Goal: Task Accomplishment & Management: Complete application form

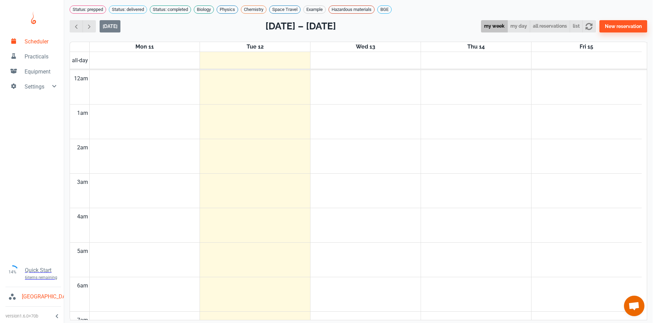
scroll to position [276, 0]
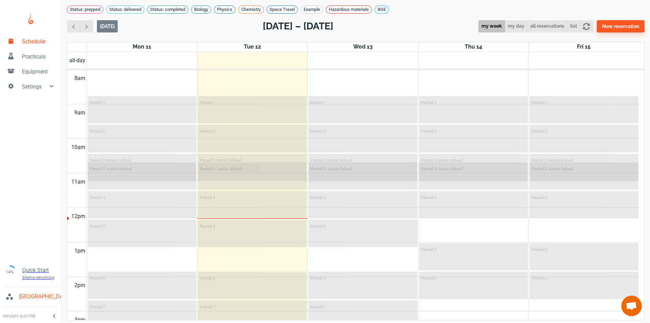
click at [31, 56] on span "Practicals" at bounding box center [39, 57] width 34 height 8
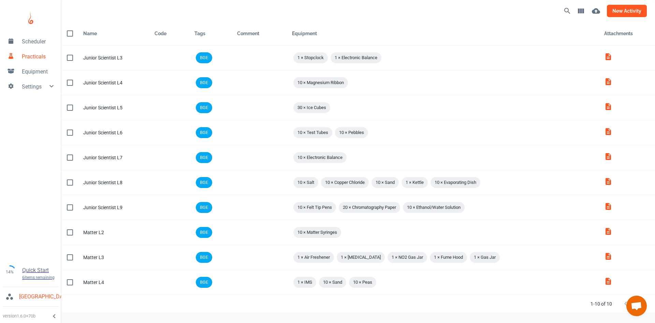
click at [628, 14] on button "new activity" at bounding box center [627, 11] width 40 height 12
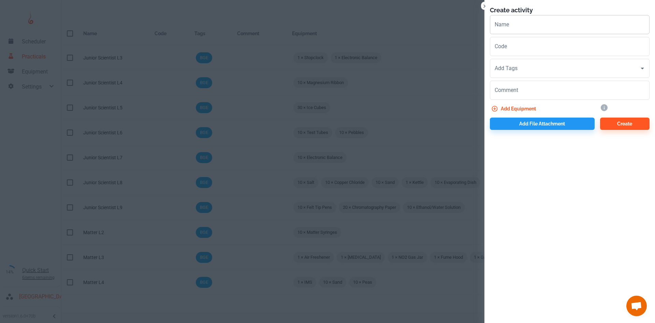
click at [523, 22] on input "Name" at bounding box center [570, 24] width 160 height 19
type input "Matter L5"
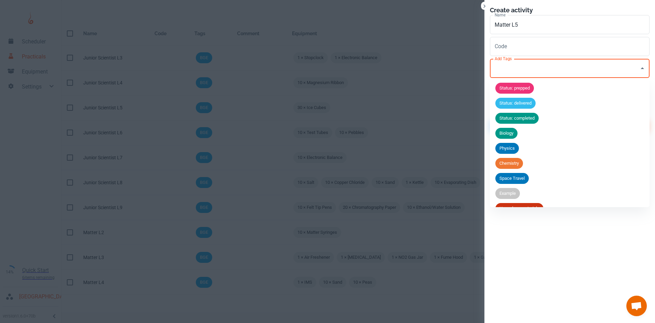
click at [518, 74] on input "Add Tags" at bounding box center [564, 68] width 143 height 13
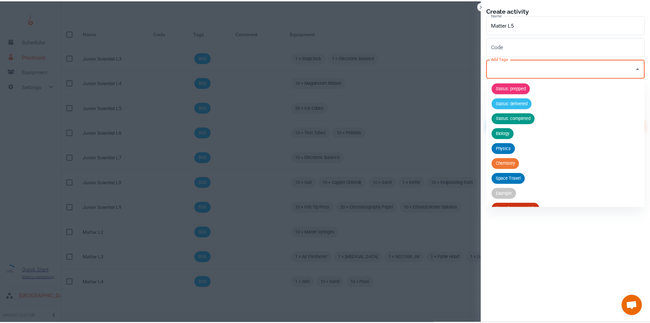
scroll to position [27, 0]
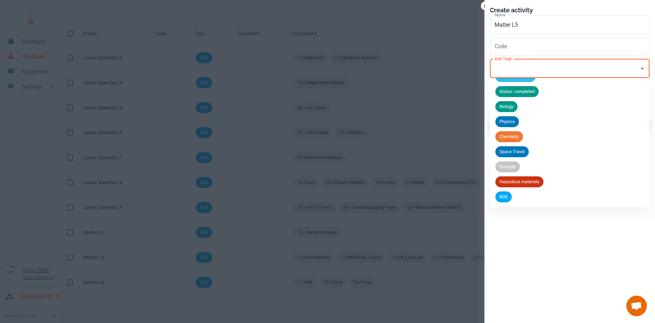
click at [497, 199] on span "BGE" at bounding box center [504, 196] width 16 height 7
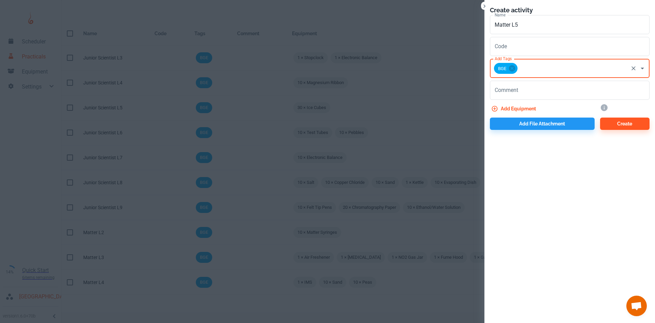
click at [511, 105] on button "Add equipment" at bounding box center [514, 108] width 49 height 12
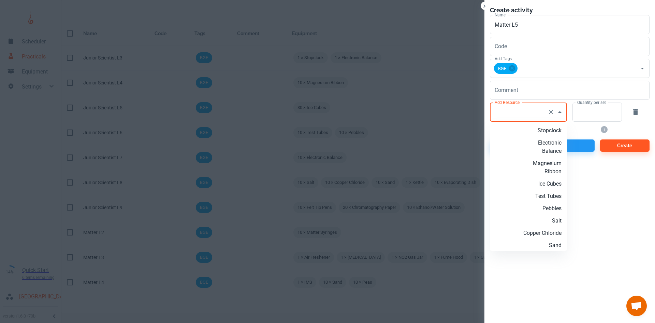
click at [512, 110] on div "Add Resource Add Resource" at bounding box center [528, 111] width 77 height 19
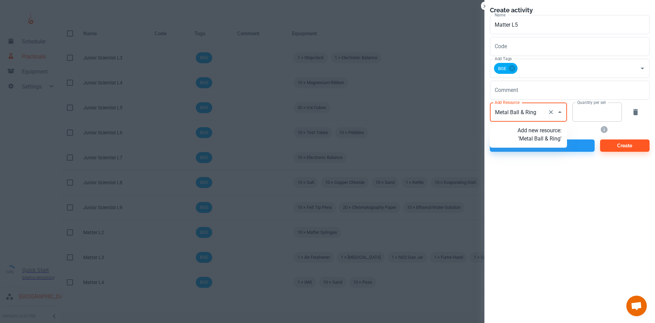
type input "Metal Ball & Ring"
click at [582, 113] on input "Quantity per set" at bounding box center [594, 111] width 42 height 19
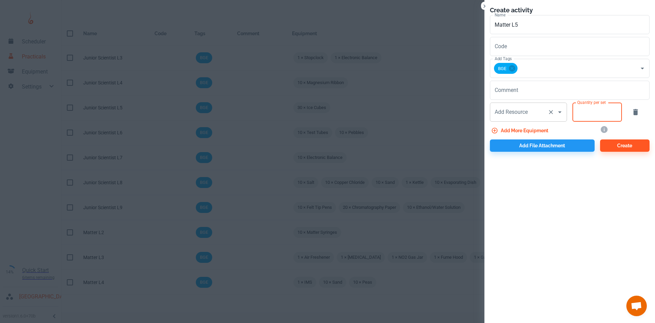
click at [522, 113] on input "Add Resource" at bounding box center [519, 111] width 52 height 13
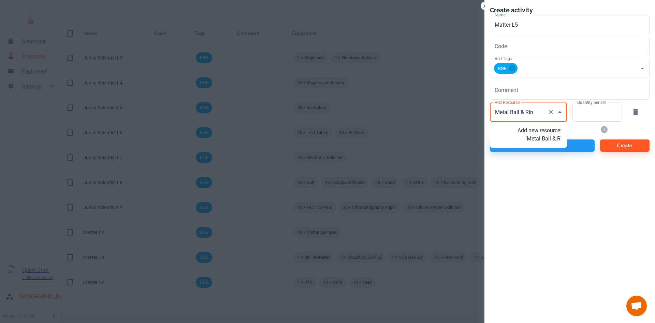
type input "Metal Ball & Ring"
click at [541, 143] on p "Add new resource: 'Metal Ball & Ring'" at bounding box center [540, 134] width 44 height 16
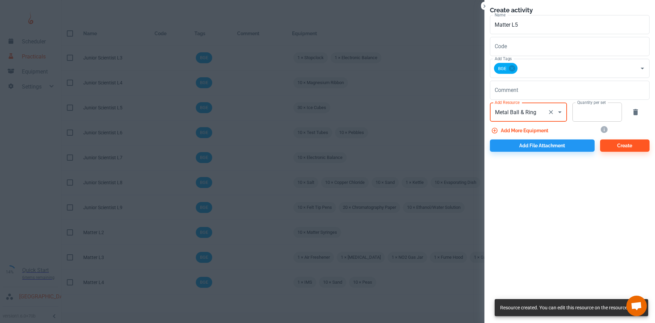
type input "Metal Ball & Ring"
click at [591, 116] on input "Quantity per set" at bounding box center [594, 111] width 42 height 19
type input "10"
click at [536, 133] on button "Add more equipment" at bounding box center [520, 130] width 61 height 12
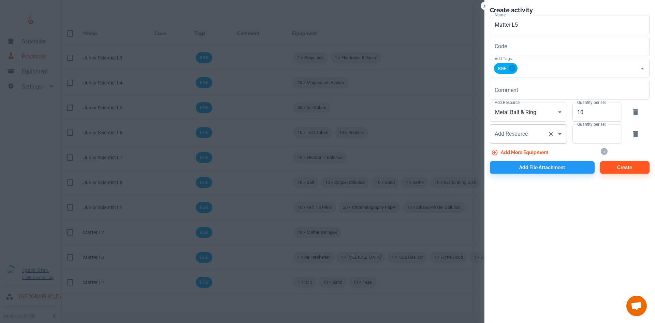
click at [512, 137] on input "Add Resource" at bounding box center [519, 133] width 52 height 13
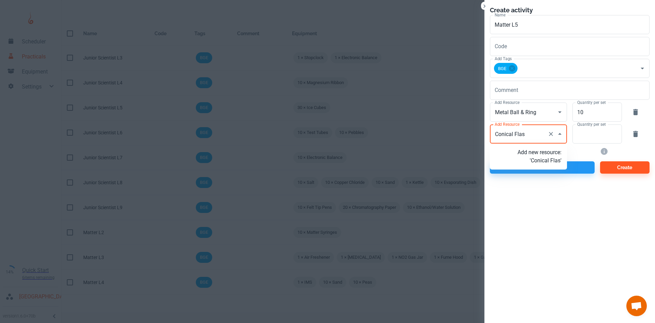
type input "Conical Flask"
click at [543, 160] on p "Add new resource: 'Conical Flask'" at bounding box center [540, 156] width 44 height 16
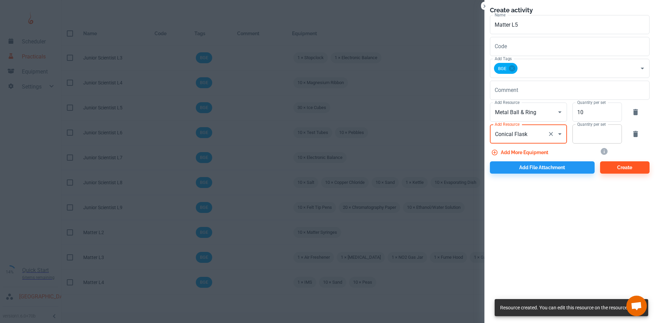
type input "Conical Flask"
click at [599, 134] on input "Quantity per set" at bounding box center [594, 133] width 42 height 19
type input "1"
click at [529, 150] on button "Add more equipment" at bounding box center [520, 152] width 61 height 12
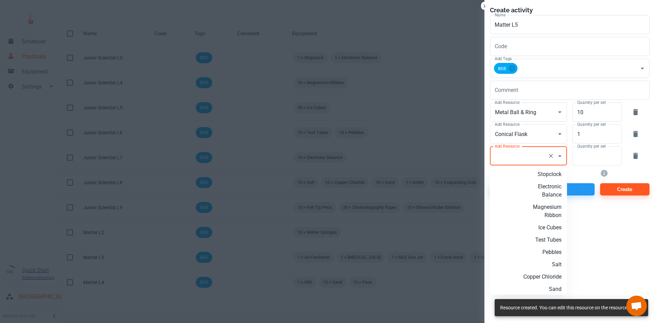
click at [524, 160] on input "Add Resource" at bounding box center [519, 155] width 52 height 13
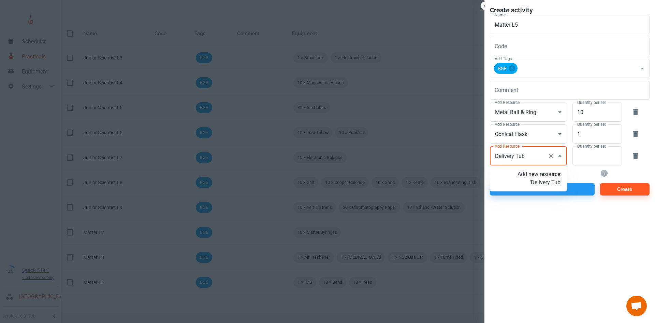
type input "Delivery Tube"
drag, startPoint x: 533, startPoint y: 187, endPoint x: 542, endPoint y: 186, distance: 9.0
click at [533, 186] on p "Add new resource: 'Delivery Tube'" at bounding box center [540, 178] width 44 height 16
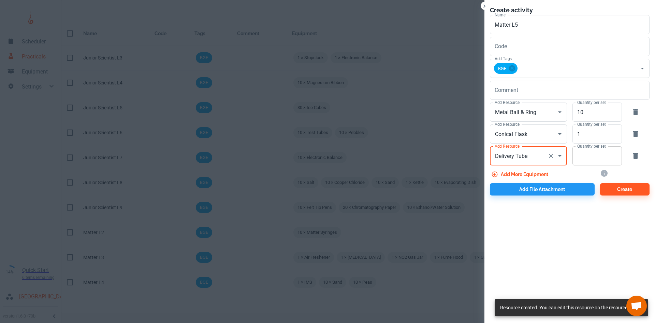
type input "Delivery Tube"
click at [607, 159] on input "Quantity per set" at bounding box center [594, 155] width 42 height 19
type input "1"
click at [518, 174] on button "Add more equipment" at bounding box center [520, 174] width 61 height 12
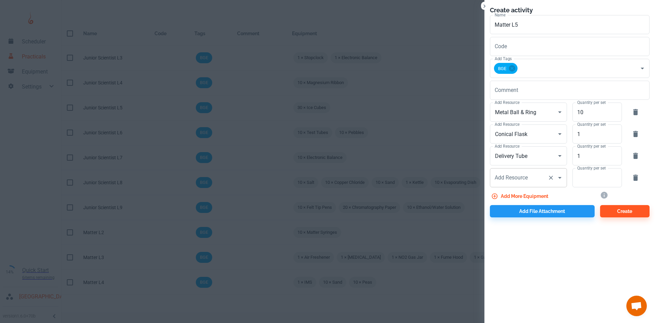
click at [526, 180] on input "Add Resource" at bounding box center [519, 177] width 52 height 13
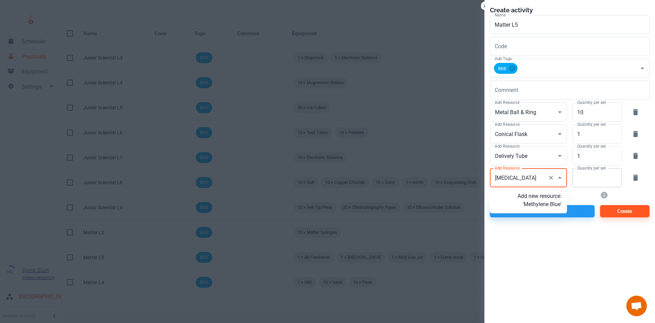
type input "[MEDICAL_DATA]"
click at [601, 178] on input "Quantity per set" at bounding box center [594, 177] width 42 height 19
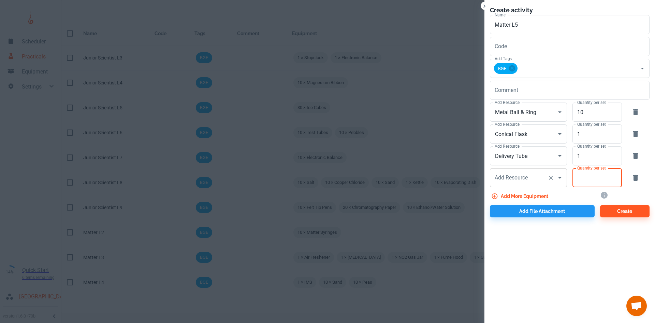
click at [495, 182] on input "Add Resource" at bounding box center [519, 177] width 52 height 13
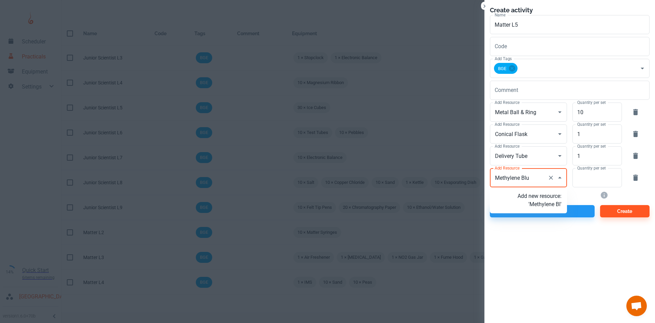
type input "[MEDICAL_DATA]"
click at [543, 208] on p "Add new resource: 'Methylene Blue'" at bounding box center [540, 200] width 44 height 16
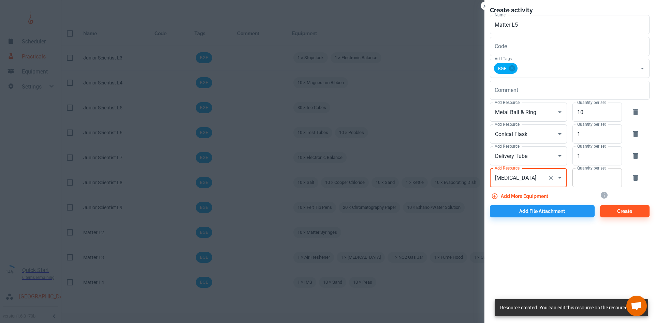
type input "[MEDICAL_DATA]"
click at [590, 182] on input "Quantity per set" at bounding box center [594, 177] width 42 height 19
type input "1"
click at [542, 195] on button "Add more equipment" at bounding box center [520, 196] width 61 height 12
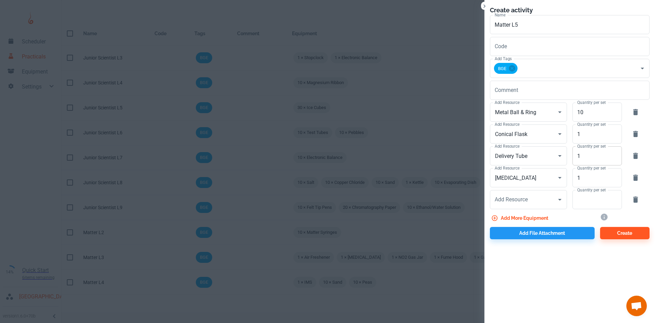
click at [595, 161] on input "1" at bounding box center [594, 155] width 42 height 19
type input "10"
click at [638, 201] on icon "button" at bounding box center [636, 199] width 8 height 8
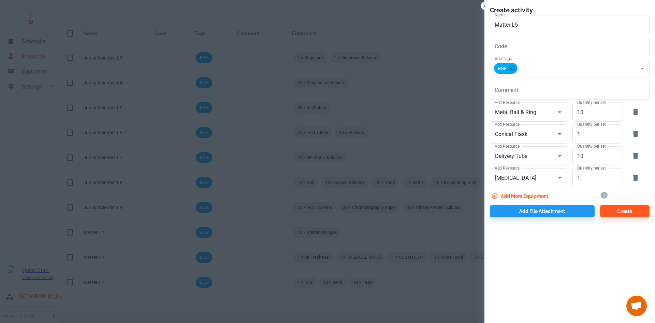
click at [515, 196] on button "Add more equipment" at bounding box center [520, 196] width 61 height 12
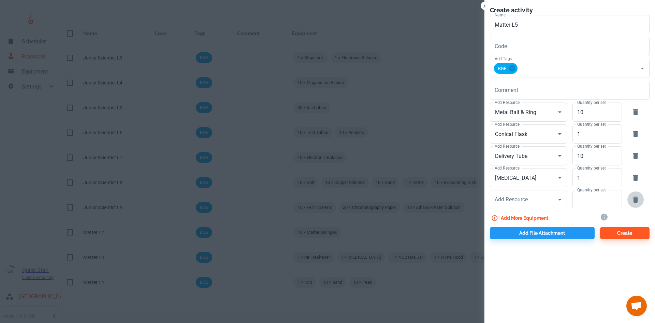
click at [633, 198] on icon "button" at bounding box center [636, 199] width 8 height 8
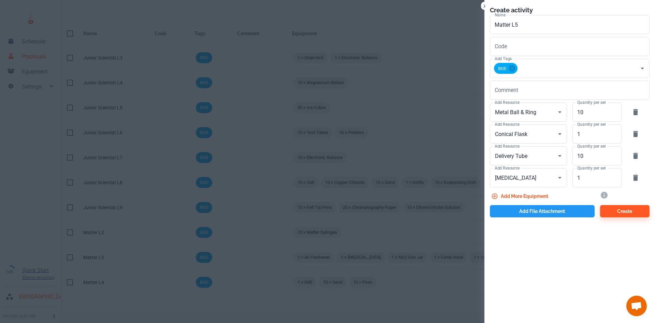
click at [556, 212] on button "Add file attachment" at bounding box center [542, 211] width 105 height 12
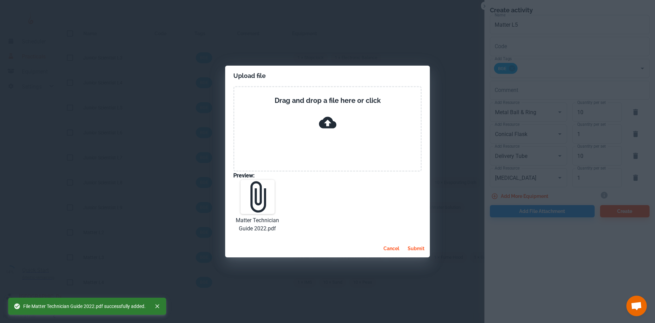
click at [417, 247] on button "submit" at bounding box center [416, 248] width 22 height 12
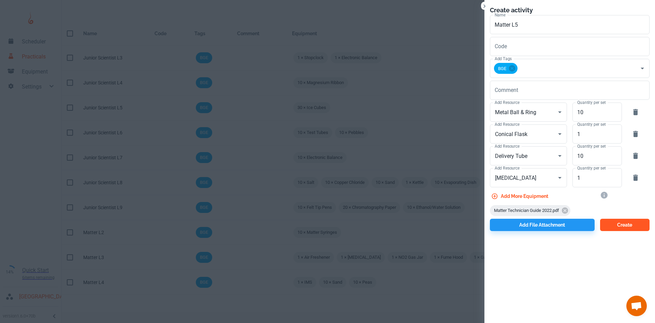
click at [616, 224] on button "Create" at bounding box center [624, 224] width 49 height 12
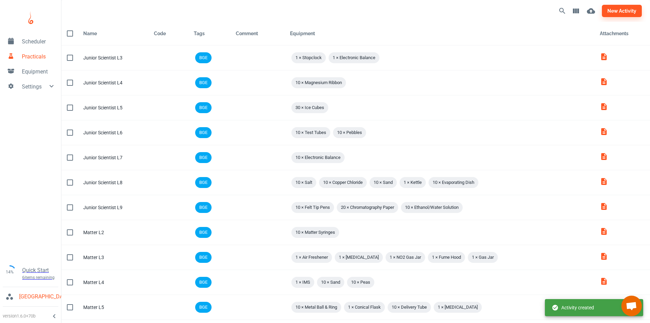
click at [31, 39] on span "Scheduler" at bounding box center [39, 42] width 34 height 8
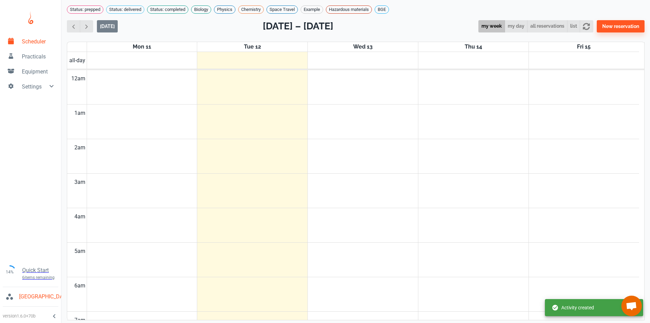
scroll to position [276, 0]
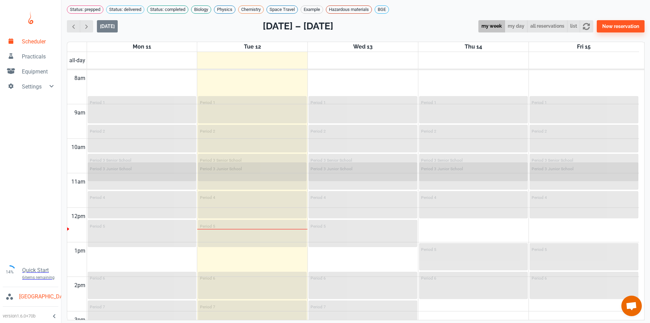
click at [30, 73] on span "Equipment" at bounding box center [39, 72] width 34 height 8
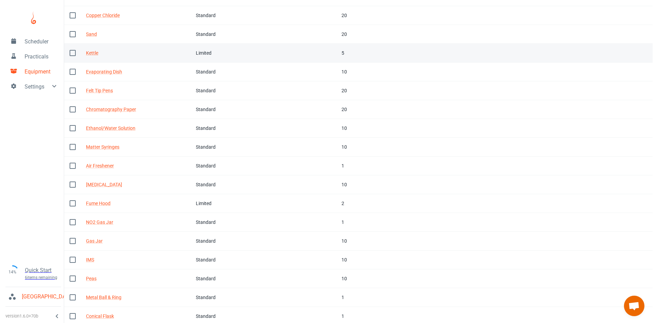
scroll to position [210, 0]
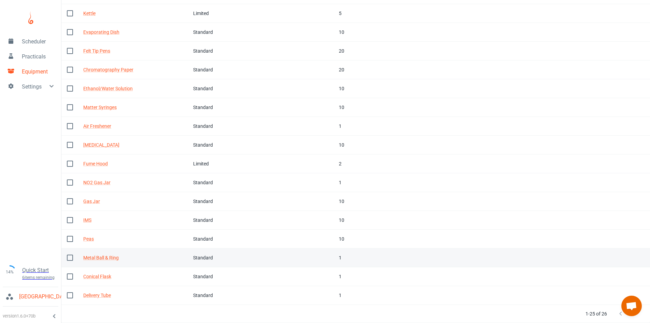
click at [225, 260] on div "Standard" at bounding box center [215, 258] width 44 height 8
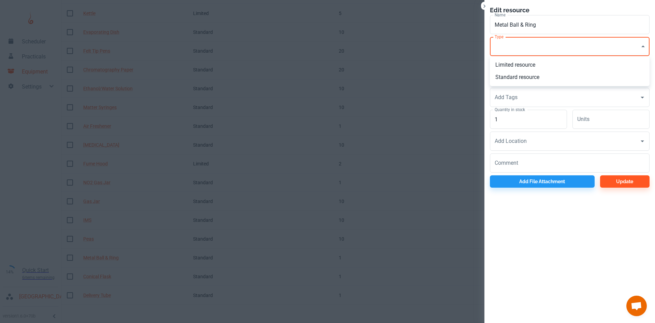
click at [509, 76] on li "Standard resource" at bounding box center [570, 77] width 160 height 12
type input "CO"
click at [534, 113] on input "1" at bounding box center [528, 119] width 77 height 19
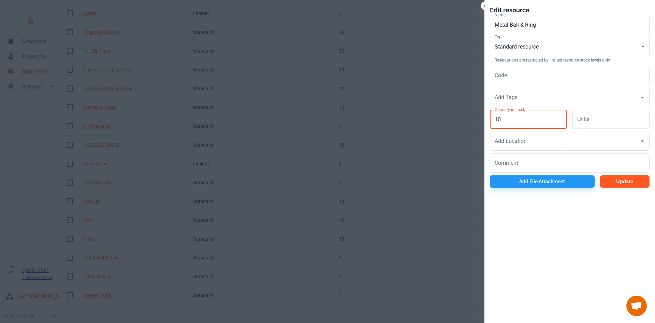
type input "10"
click at [626, 179] on button "Update" at bounding box center [624, 181] width 49 height 12
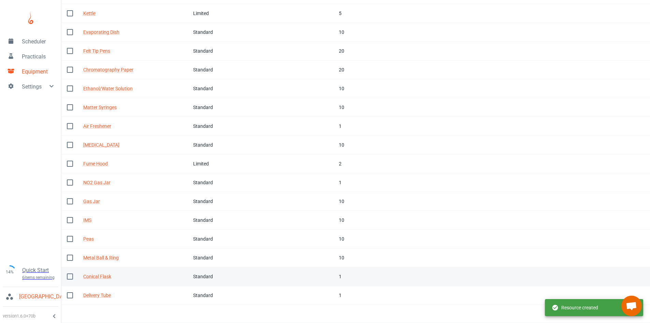
click at [124, 276] on div "Conical Flask" at bounding box center [132, 276] width 99 height 8
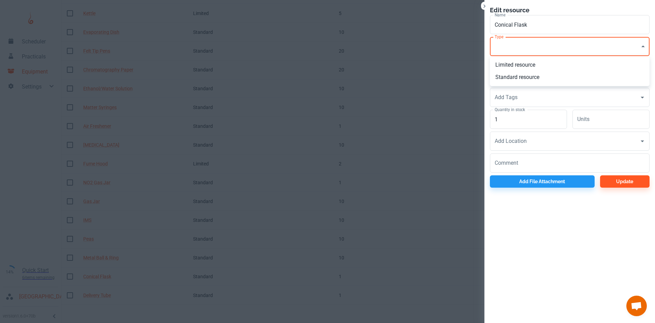
click at [525, 73] on li "Standard resource" at bounding box center [570, 77] width 160 height 12
type input "CO"
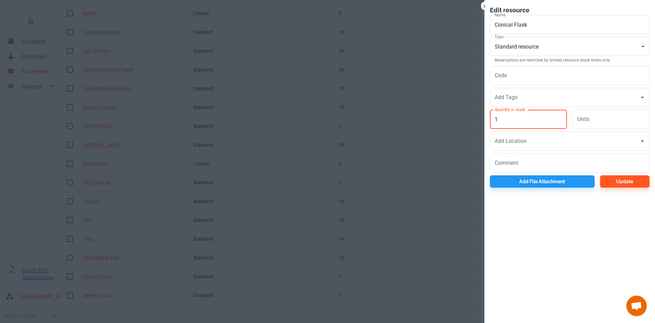
click at [525, 118] on input "1" at bounding box center [528, 119] width 77 height 19
type input "1"
type input "20"
click at [621, 182] on button "Update" at bounding box center [624, 181] width 49 height 12
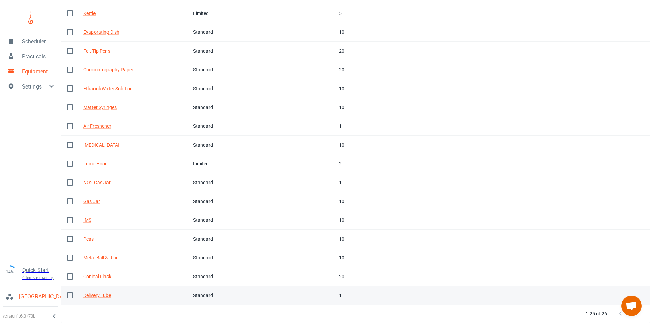
click at [180, 292] on div "Delivery Tube" at bounding box center [132, 295] width 99 height 8
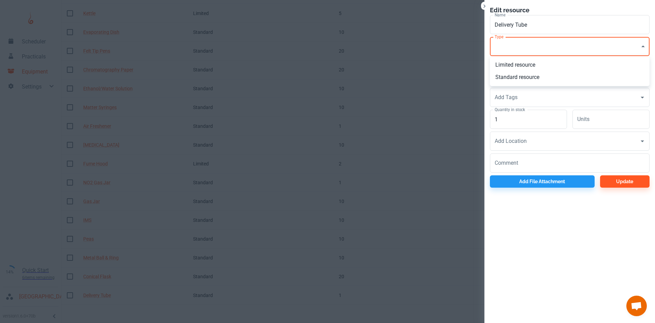
click at [514, 74] on li "Standard resource" at bounding box center [570, 77] width 160 height 12
type input "CO"
click at [516, 120] on input "1" at bounding box center [528, 119] width 77 height 19
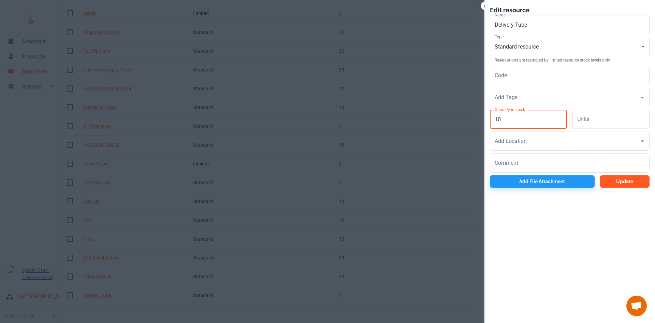
type input "10"
click at [617, 183] on button "Update" at bounding box center [624, 181] width 49 height 12
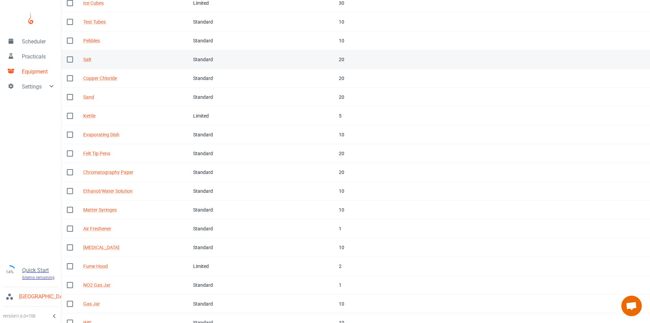
scroll to position [5, 0]
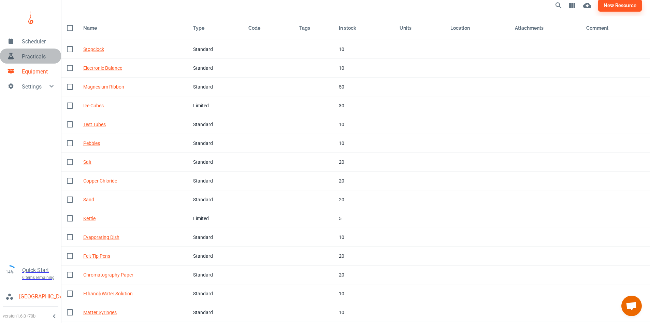
click at [43, 59] on span "Practicals" at bounding box center [39, 57] width 34 height 8
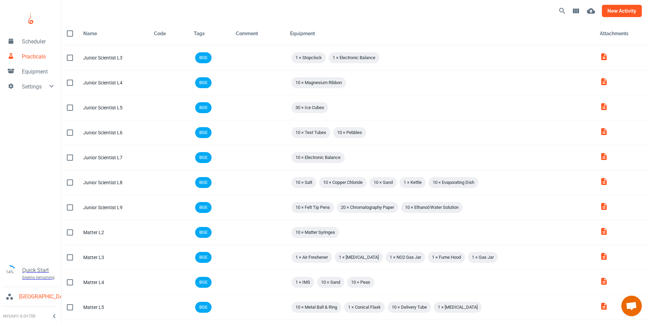
click at [615, 15] on button "new activity" at bounding box center [622, 11] width 40 height 12
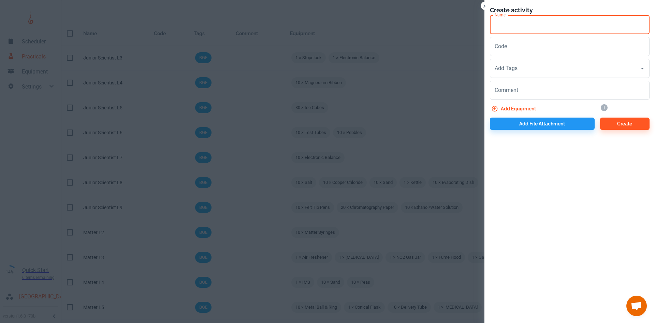
click at [530, 20] on input "Name" at bounding box center [570, 24] width 160 height 19
type input "Matter L6"
click at [511, 49] on input "Code" at bounding box center [570, 46] width 160 height 19
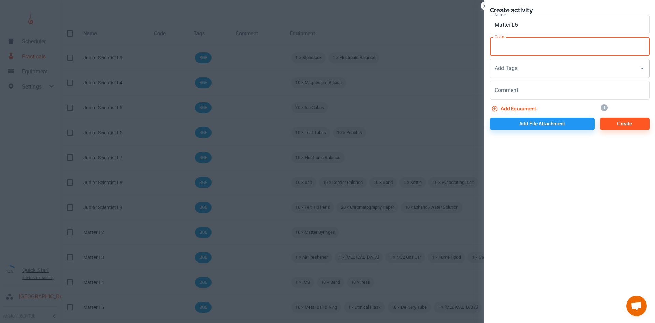
click at [517, 75] on div "Add Tags" at bounding box center [570, 68] width 160 height 19
click at [519, 71] on input "Add Tags" at bounding box center [564, 68] width 143 height 13
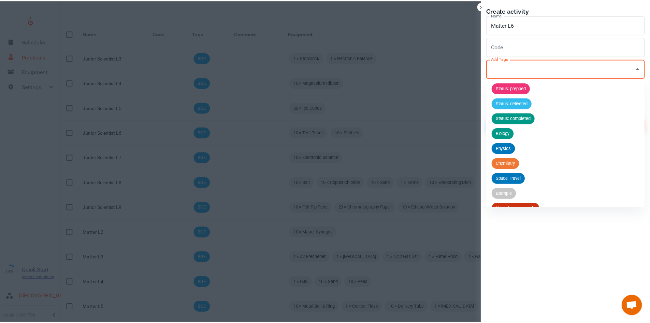
scroll to position [27, 0]
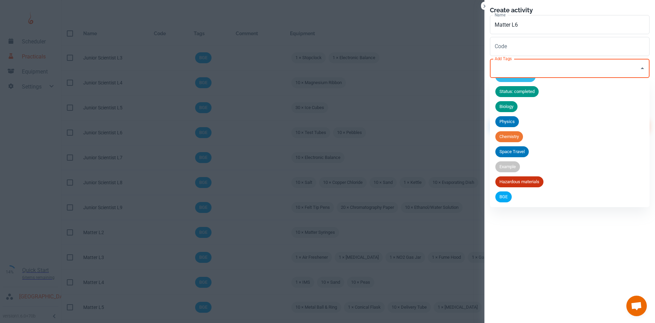
click at [506, 194] on span "BGE" at bounding box center [504, 196] width 16 height 7
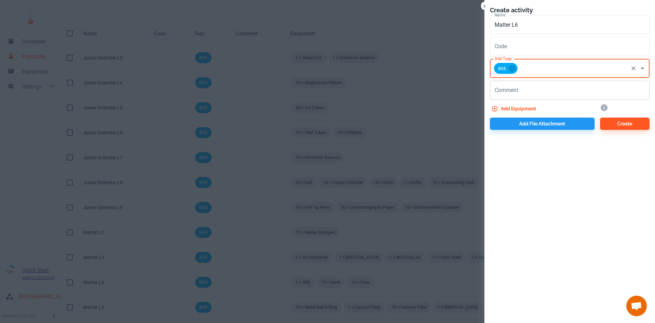
click at [515, 82] on div "x Comment" at bounding box center [570, 90] width 160 height 19
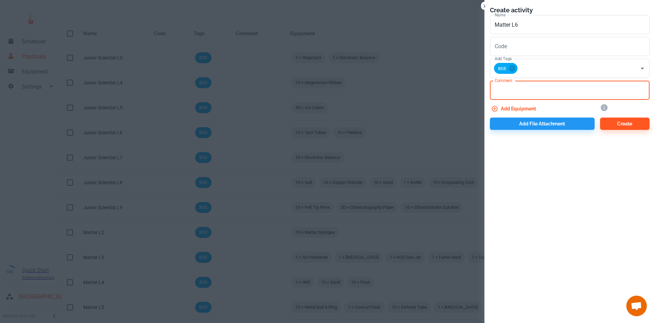
click at [509, 106] on button "Add equipment" at bounding box center [514, 108] width 49 height 12
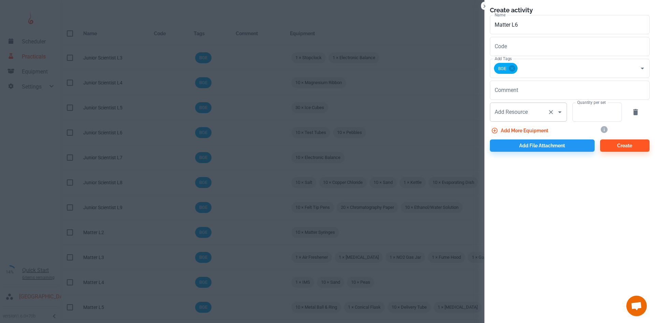
click at [507, 112] on input "Add Resource" at bounding box center [519, 111] width 52 height 13
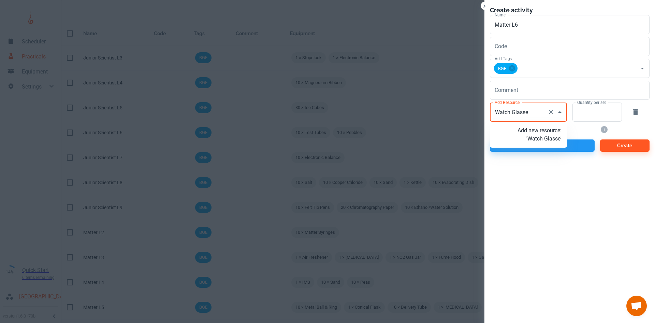
type input "Watch Glasses"
click at [547, 134] on p "Add new resource: 'Watch Glasses'" at bounding box center [540, 134] width 44 height 16
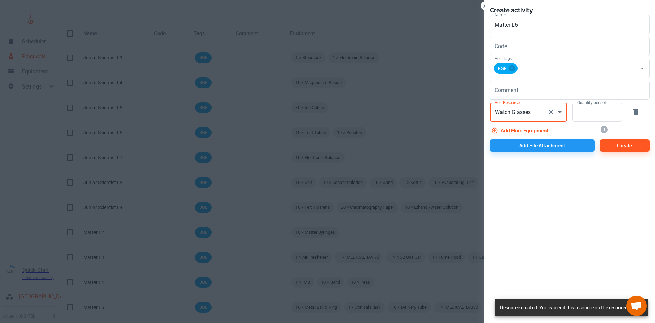
type input "Watch Glasses"
click at [586, 107] on input "Quantity per set" at bounding box center [594, 111] width 42 height 19
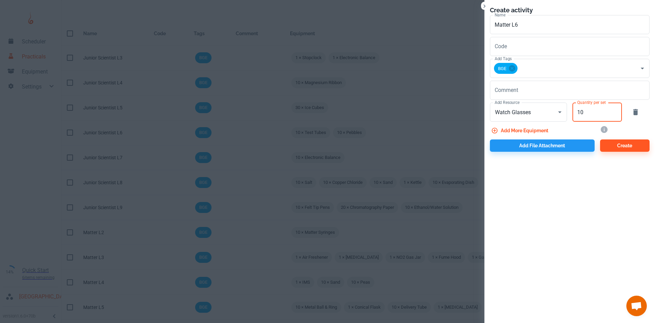
type input "10"
click at [516, 129] on button "Add more equipment" at bounding box center [520, 130] width 61 height 12
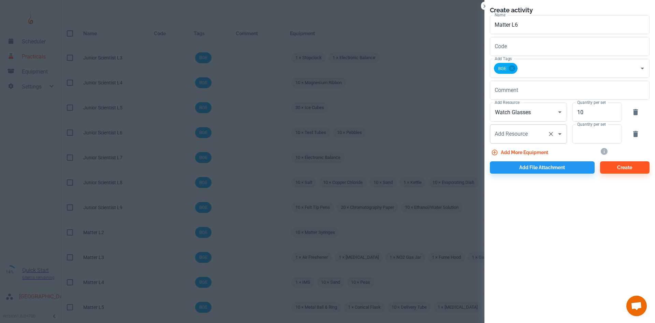
click at [522, 135] on input "Add Resource" at bounding box center [519, 133] width 52 height 13
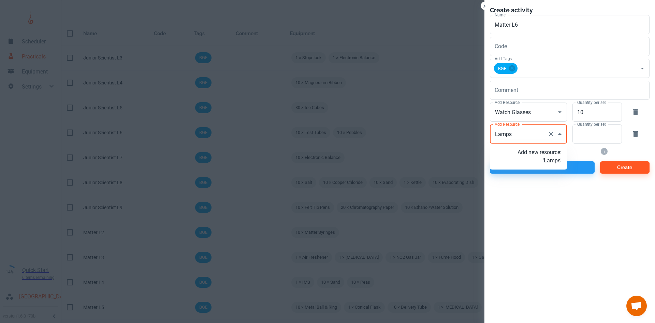
type input "Lamps"
click at [580, 132] on input "Quantity per set" at bounding box center [594, 133] width 42 height 19
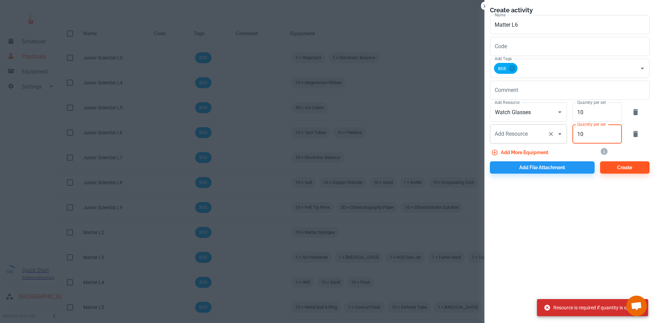
type input "10"
click at [541, 134] on input "Add Resource" at bounding box center [519, 133] width 52 height 13
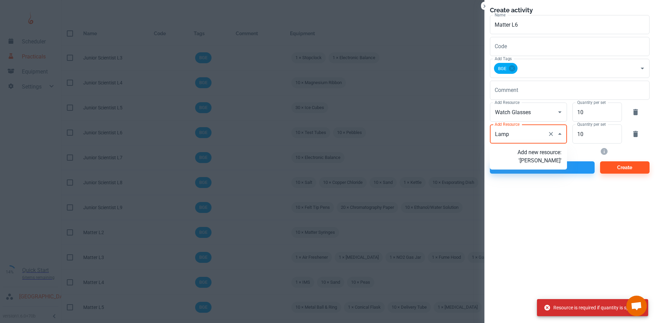
type input "Lamps"
click at [541, 161] on p "Add new resource: 'Lamps'" at bounding box center [540, 156] width 44 height 16
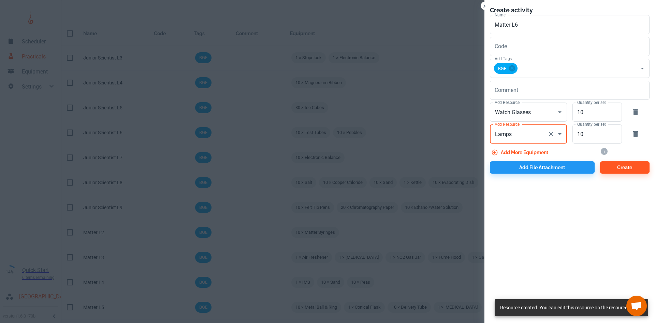
type input "Lamps"
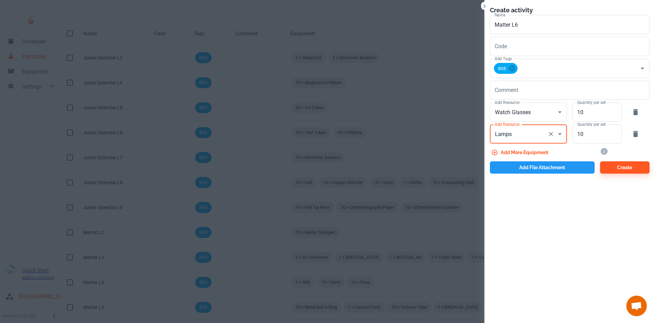
click at [554, 170] on button "Add file attachment" at bounding box center [542, 167] width 105 height 12
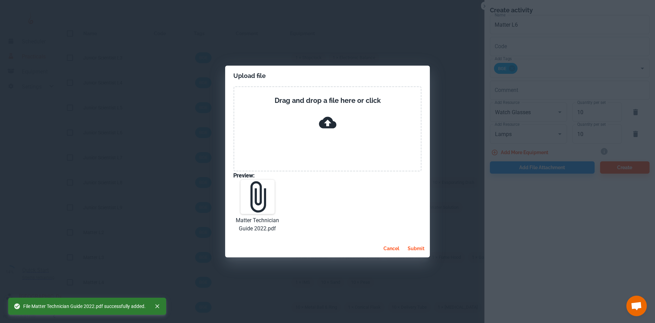
click at [419, 245] on button "submit" at bounding box center [416, 248] width 22 height 12
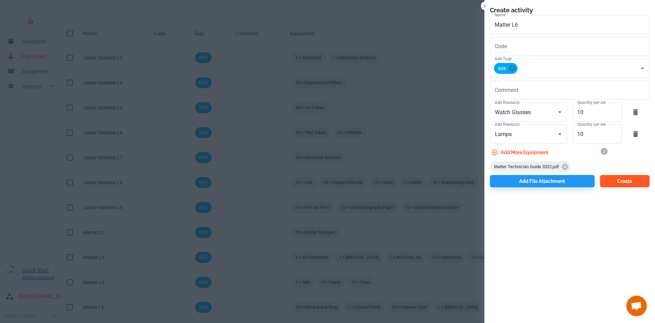
click at [621, 183] on button "Create" at bounding box center [624, 181] width 49 height 12
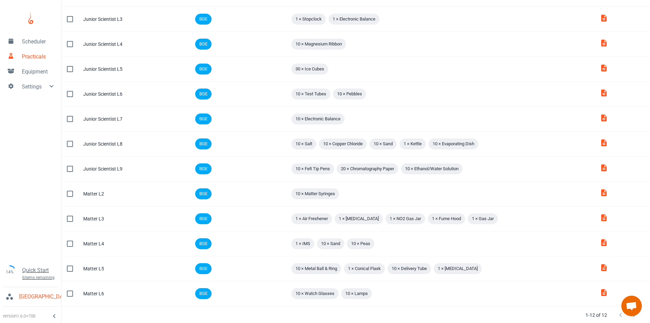
scroll to position [40, 0]
